Goal: Information Seeking & Learning: Learn about a topic

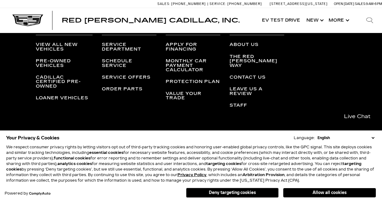
scroll to position [2502, 0]
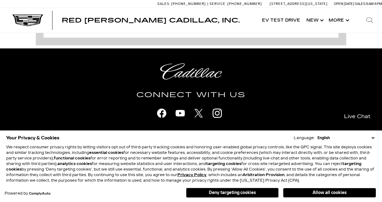
scroll to position [2404, 0]
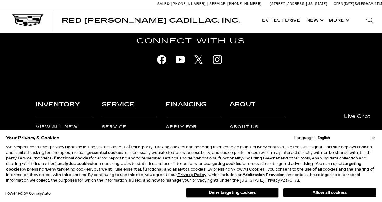
scroll to position [2382, 0]
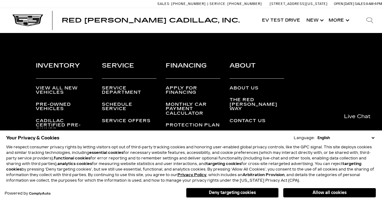
scroll to position [2344, 0]
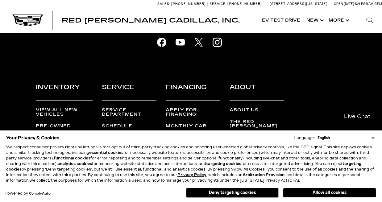
scroll to position [2228, 0]
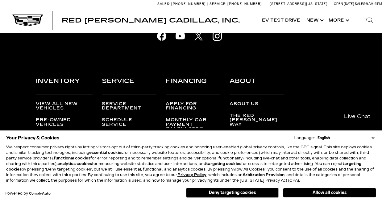
scroll to position [2241, 0]
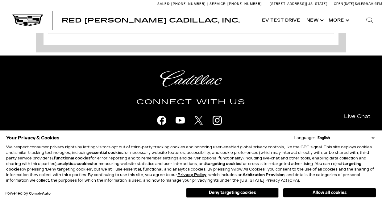
scroll to position [2241, 0]
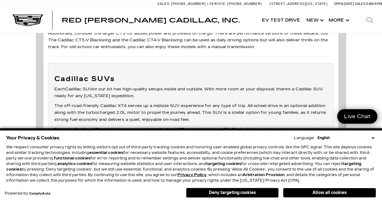
scroll to position [2289, 0]
